Goal: Task Accomplishment & Management: Use online tool/utility

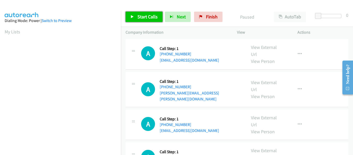
click at [130, 18] on link "Start Calls" at bounding box center [144, 17] width 37 height 10
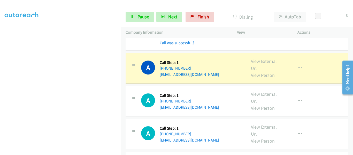
scroll to position [78, 0]
click at [263, 58] on link "View External Url" at bounding box center [264, 64] width 26 height 13
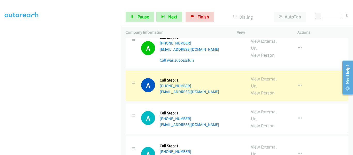
scroll to position [129, 0]
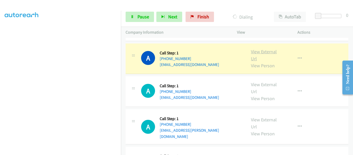
click at [257, 49] on link "View External Url" at bounding box center [264, 55] width 26 height 13
click at [298, 56] on icon "button" at bounding box center [300, 58] width 4 height 4
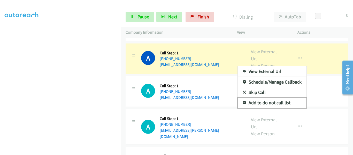
click at [276, 97] on link "Add to do not call list" at bounding box center [272, 102] width 69 height 10
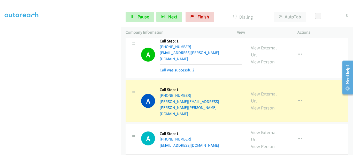
scroll to position [284, 0]
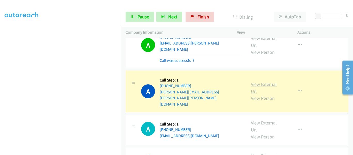
click at [265, 81] on link "View External Url" at bounding box center [264, 87] width 26 height 13
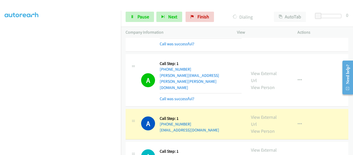
scroll to position [310, 0]
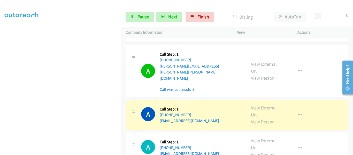
click at [268, 105] on link "View External Url" at bounding box center [264, 111] width 26 height 13
click at [257, 105] on link "View External Url" at bounding box center [264, 111] width 26 height 13
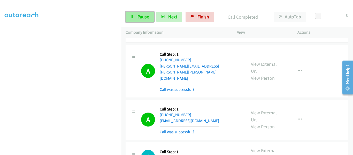
click at [131, 16] on icon at bounding box center [132, 17] width 4 height 4
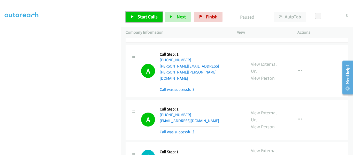
click at [131, 18] on icon at bounding box center [132, 17] width 4 height 4
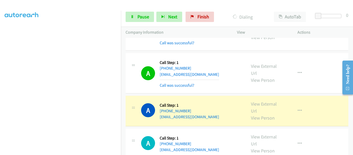
scroll to position [491, 0]
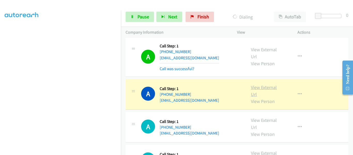
click at [260, 84] on link "View External Url" at bounding box center [264, 90] width 26 height 13
click at [132, 17] on icon at bounding box center [132, 17] width 4 height 4
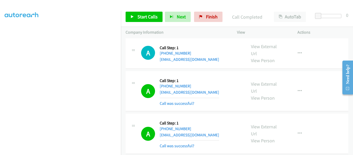
scroll to position [413, 0]
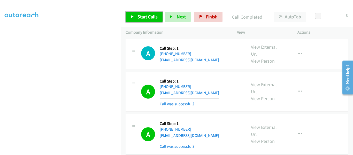
click at [132, 17] on icon at bounding box center [132, 17] width 4 height 4
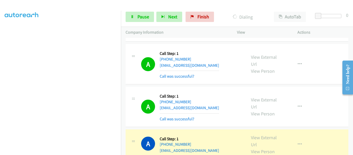
scroll to position [620, 0]
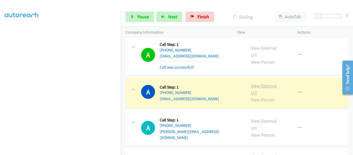
click at [256, 83] on link "View External Url" at bounding box center [264, 89] width 26 height 13
click at [298, 90] on icon "button" at bounding box center [300, 92] width 4 height 4
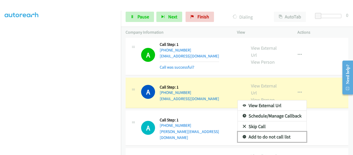
click at [278, 132] on link "Add to do not call list" at bounding box center [272, 137] width 69 height 10
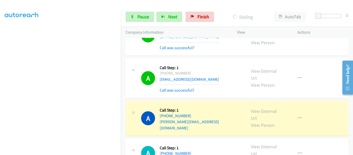
scroll to position [672, 0]
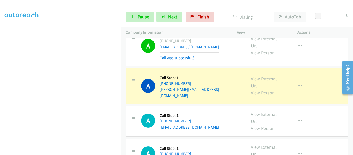
click at [256, 76] on link "View External Url" at bounding box center [264, 82] width 26 height 13
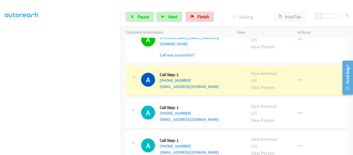
scroll to position [698, 0]
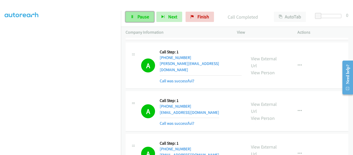
click at [138, 18] on span "Pause" at bounding box center [143, 17] width 12 height 6
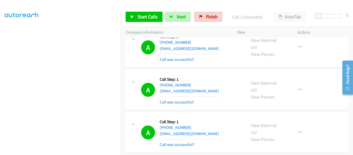
scroll to position [749, 0]
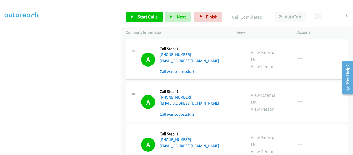
click at [263, 92] on link "View External Url" at bounding box center [264, 98] width 26 height 13
click at [132, 18] on icon at bounding box center [132, 17] width 4 height 4
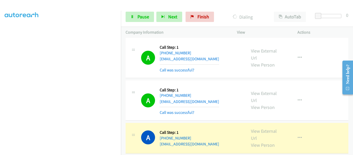
scroll to position [904, 0]
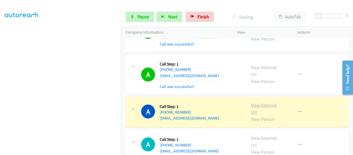
click at [263, 102] on link "View External Url" at bounding box center [264, 108] width 26 height 13
click at [298, 110] on icon "button" at bounding box center [300, 112] width 4 height 4
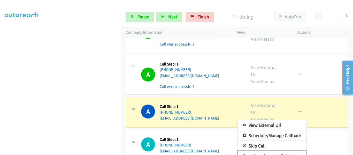
click at [267, 151] on link "Add to do not call list" at bounding box center [272, 156] width 69 height 10
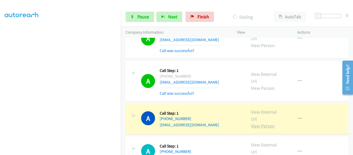
scroll to position [956, 0]
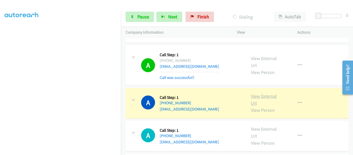
click at [268, 93] on link "View External Url" at bounding box center [264, 99] width 26 height 13
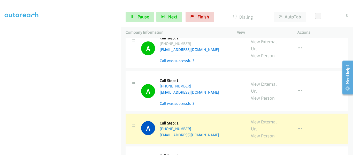
scroll to position [982, 0]
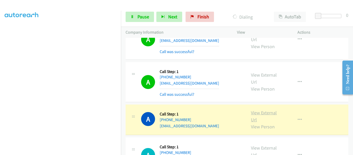
click at [264, 110] on link "View External Url" at bounding box center [264, 116] width 26 height 13
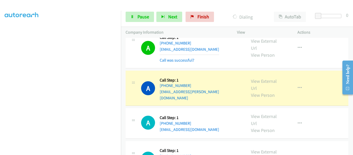
scroll to position [1059, 0]
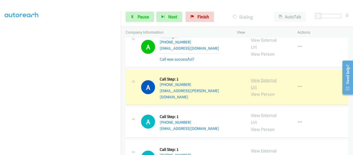
click at [255, 77] on link "View External Url" at bounding box center [264, 83] width 26 height 13
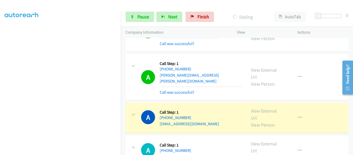
scroll to position [1170, 0]
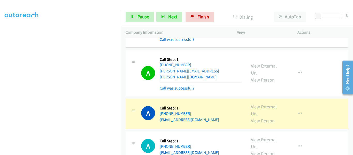
click at [263, 104] on link "View External Url" at bounding box center [264, 110] width 26 height 13
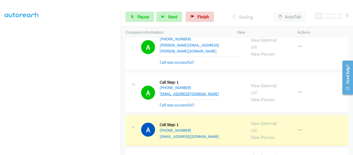
scroll to position [1222, 0]
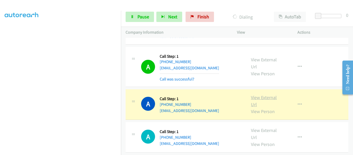
click at [252, 94] on link "View External Url" at bounding box center [264, 100] width 26 height 13
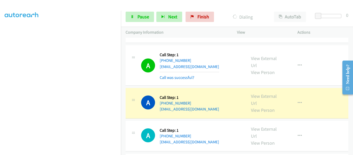
scroll to position [1351, 0]
click at [267, 93] on link "View External Url" at bounding box center [264, 99] width 26 height 13
click at [298, 101] on icon "button" at bounding box center [300, 103] width 4 height 4
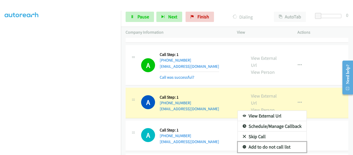
click at [283, 142] on link "Add to do not call list" at bounding box center [272, 147] width 69 height 10
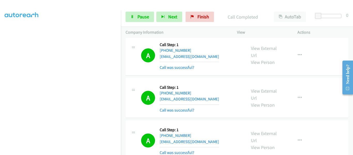
scroll to position [751, 0]
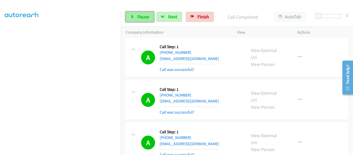
click at [139, 16] on span "Pause" at bounding box center [143, 17] width 12 height 6
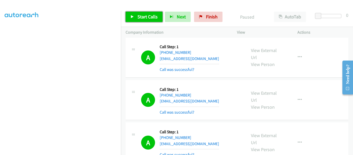
click at [131, 16] on icon at bounding box center [132, 17] width 4 height 4
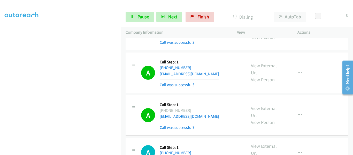
scroll to position [1421, 0]
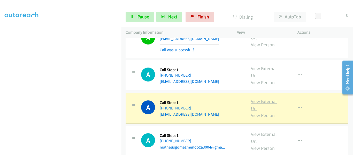
click at [271, 98] on link "View External Url" at bounding box center [264, 104] width 26 height 13
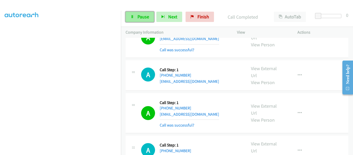
click at [138, 19] on span "Pause" at bounding box center [143, 17] width 12 height 6
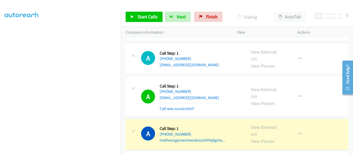
scroll to position [1447, 0]
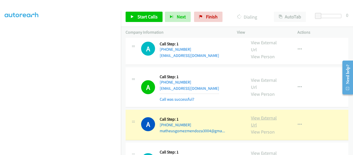
click at [261, 115] on link "View External Url" at bounding box center [264, 121] width 26 height 13
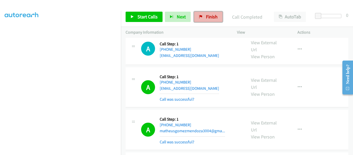
drag, startPoint x: 204, startPoint y: 16, endPoint x: 193, endPoint y: 19, distance: 12.1
click at [204, 16] on link "Finish" at bounding box center [208, 17] width 28 height 10
